Goal: Browse casually

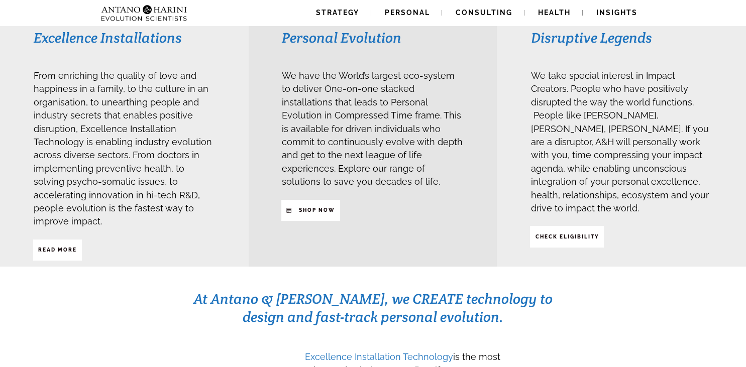
scroll to position [265, 0]
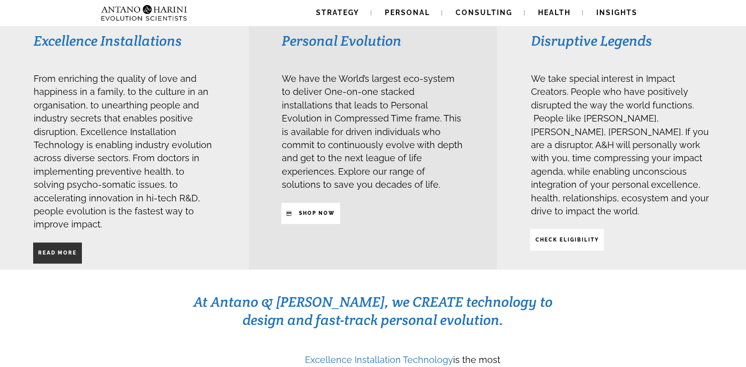
click at [61, 250] on strong "Read More" at bounding box center [57, 253] width 39 height 6
click at [327, 211] on strong "SHop NOW" at bounding box center [317, 214] width 36 height 6
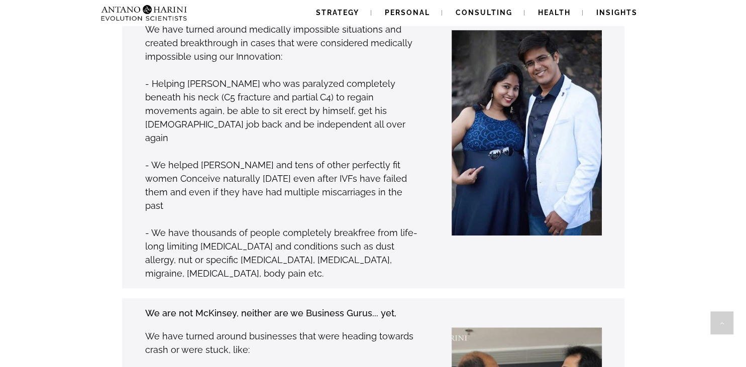
scroll to position [929, 0]
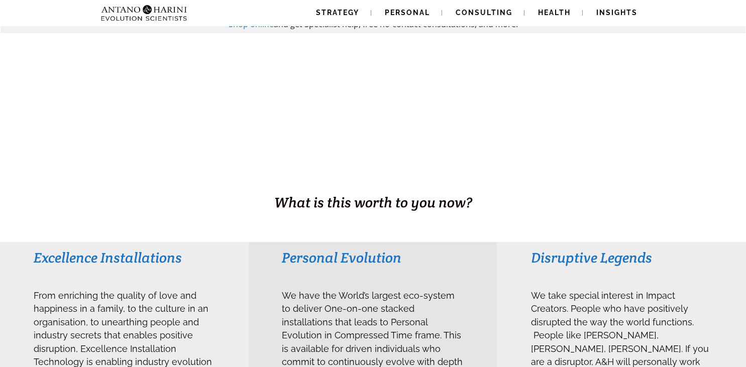
scroll to position [53, 0]
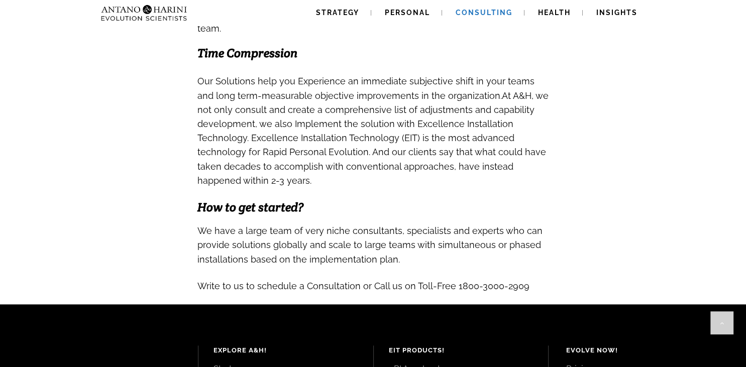
scroll to position [955, 0]
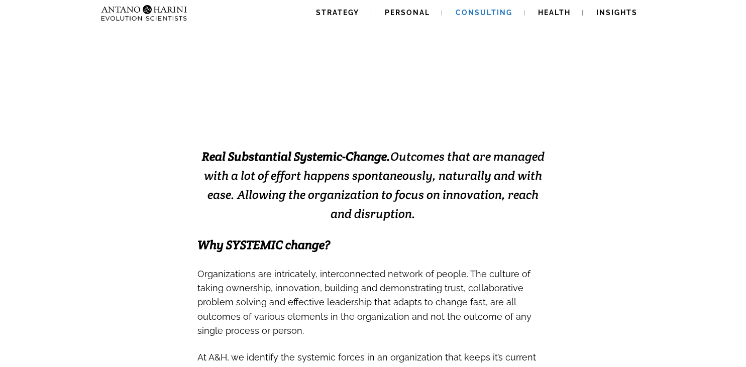
scroll to position [239, 0]
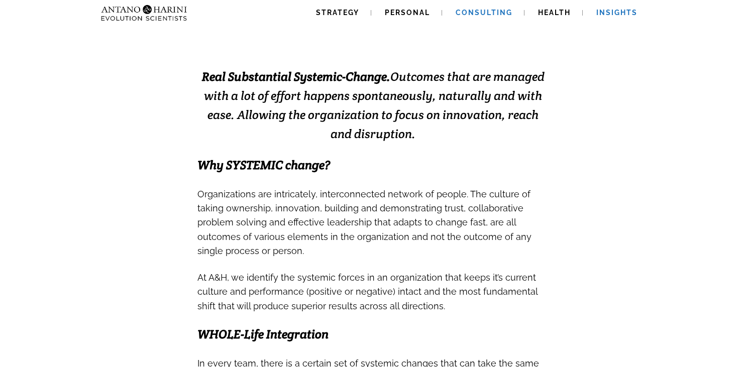
click at [618, 10] on span "Insights" at bounding box center [616, 13] width 41 height 8
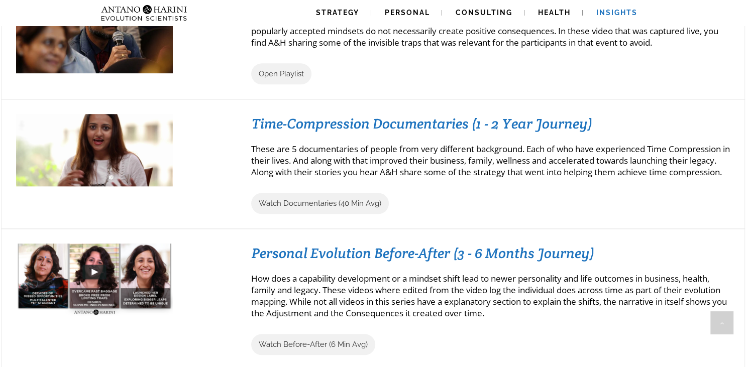
scroll to position [981, 0]
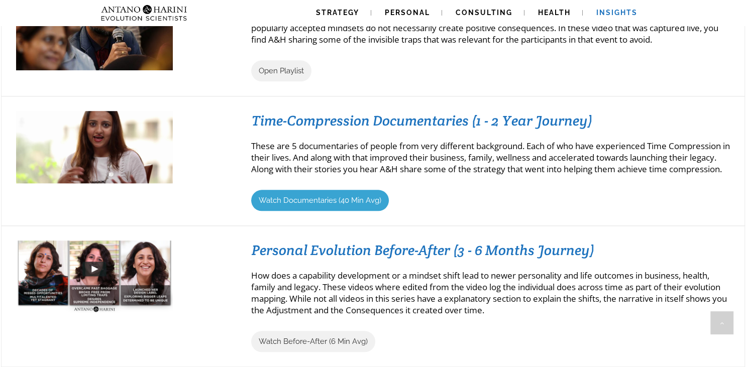
click at [345, 205] on span "Watch Documentaries (40 Min Avg)" at bounding box center [320, 200] width 123 height 9
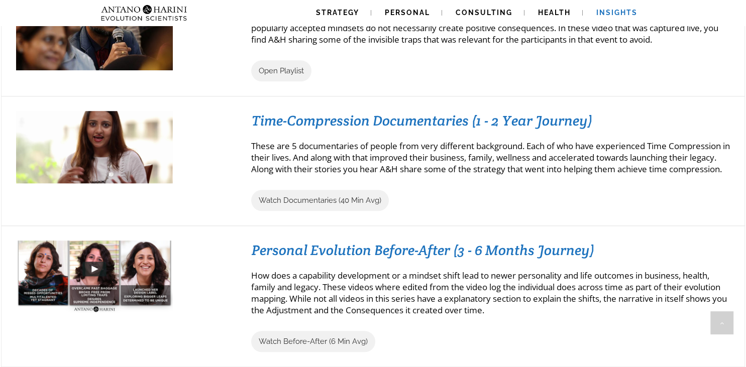
click at [219, 140] on div at bounding box center [123, 161] width 215 height 100
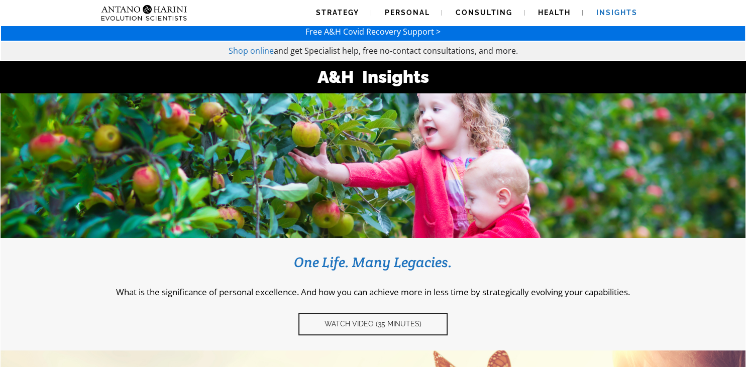
scroll to position [0, 0]
